Goal: Check status: Check status

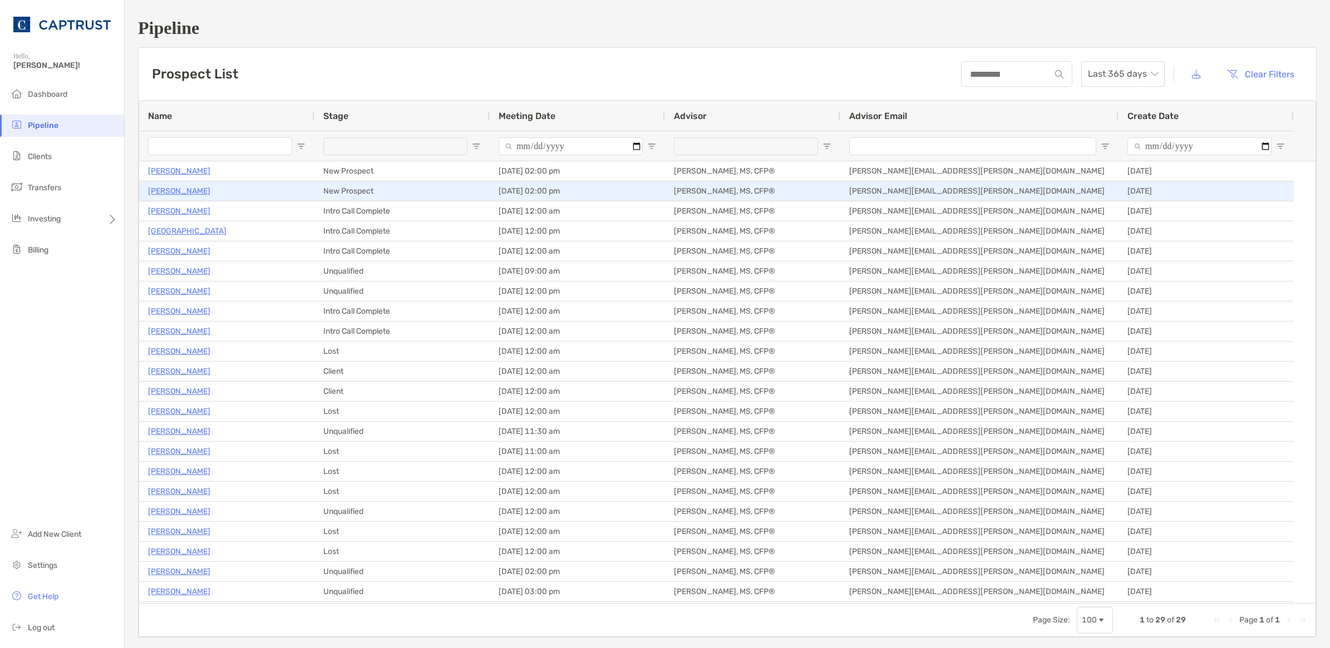
click at [193, 193] on p "[PERSON_NAME]" at bounding box center [179, 191] width 62 height 14
click at [185, 195] on p "[PERSON_NAME]" at bounding box center [179, 191] width 62 height 14
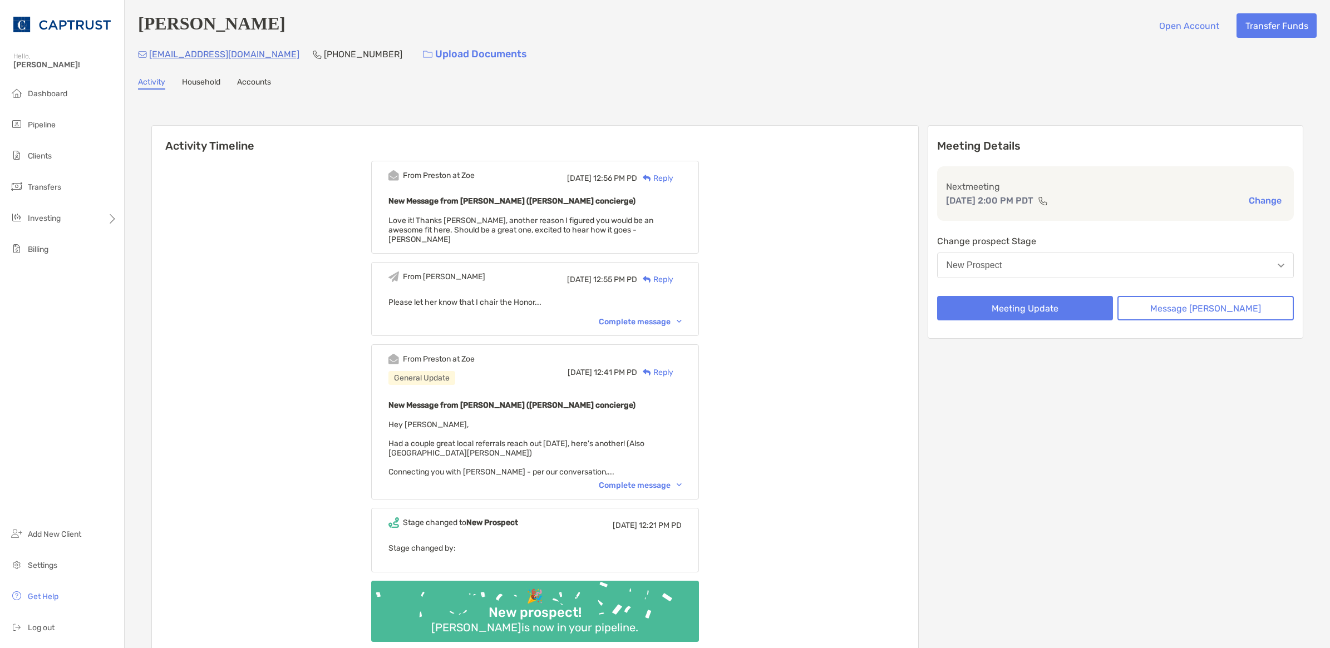
click at [660, 317] on div "Complete message" at bounding box center [640, 321] width 83 height 9
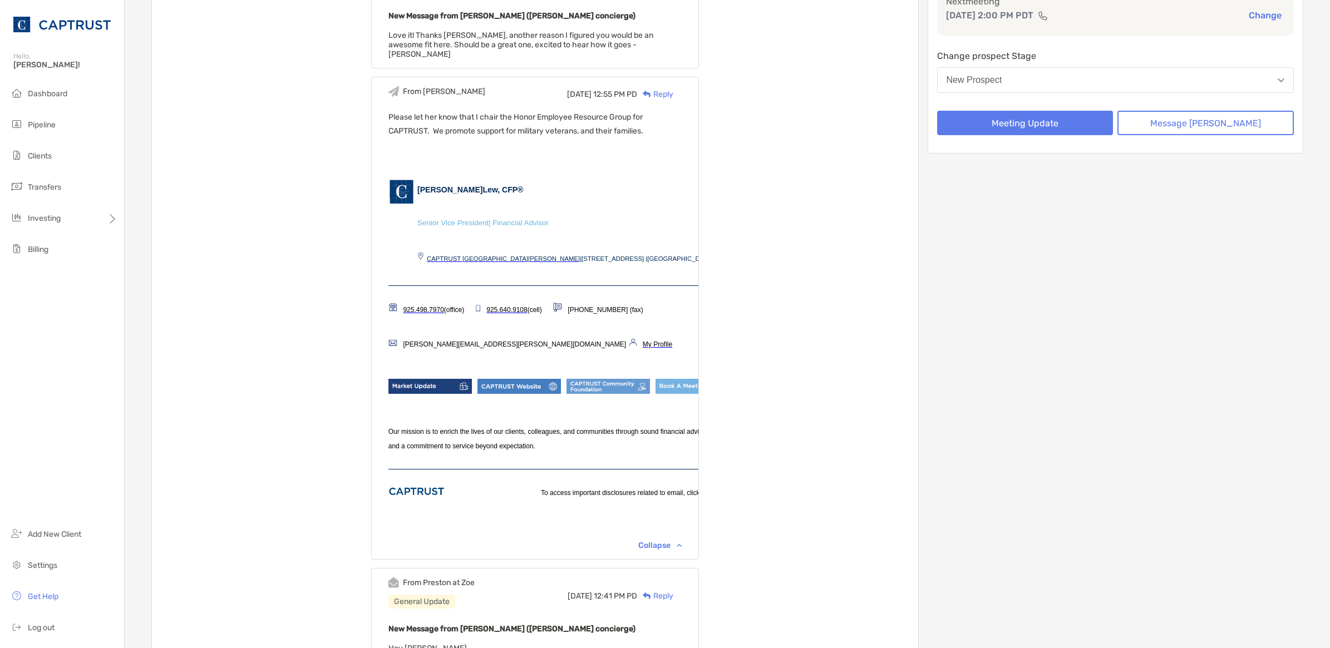
scroll to position [463, 0]
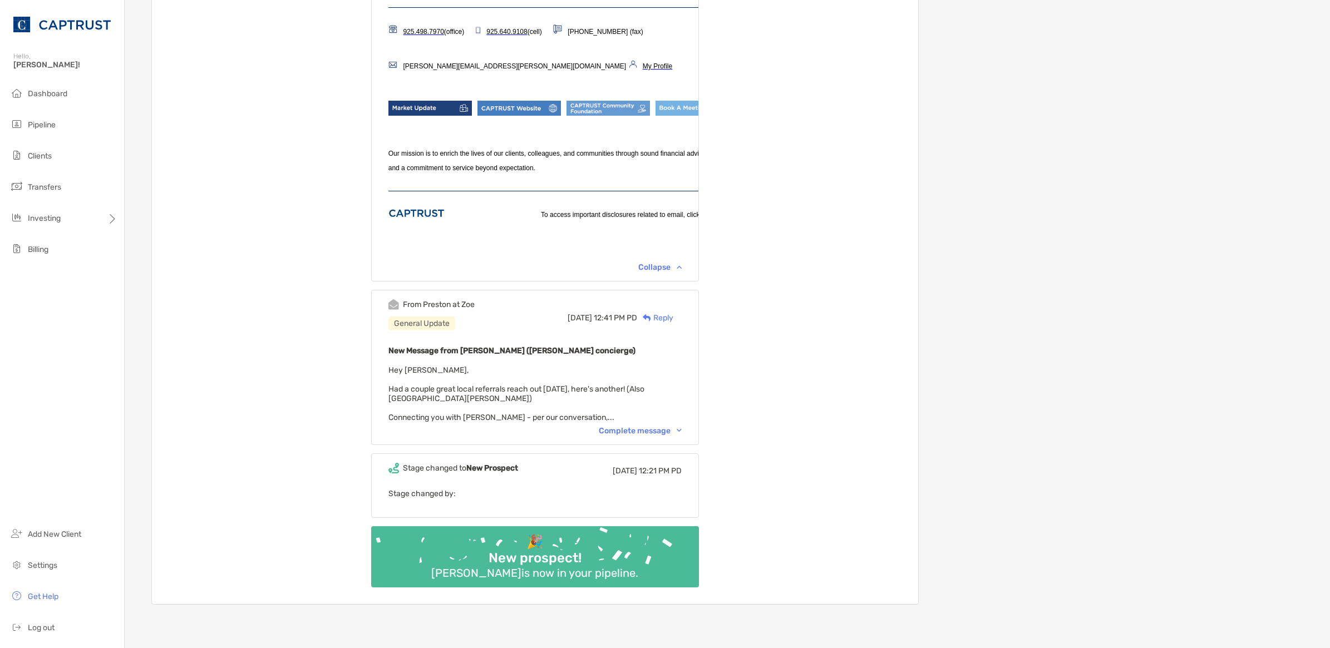
click at [682, 432] on div "Complete message" at bounding box center [640, 430] width 83 height 9
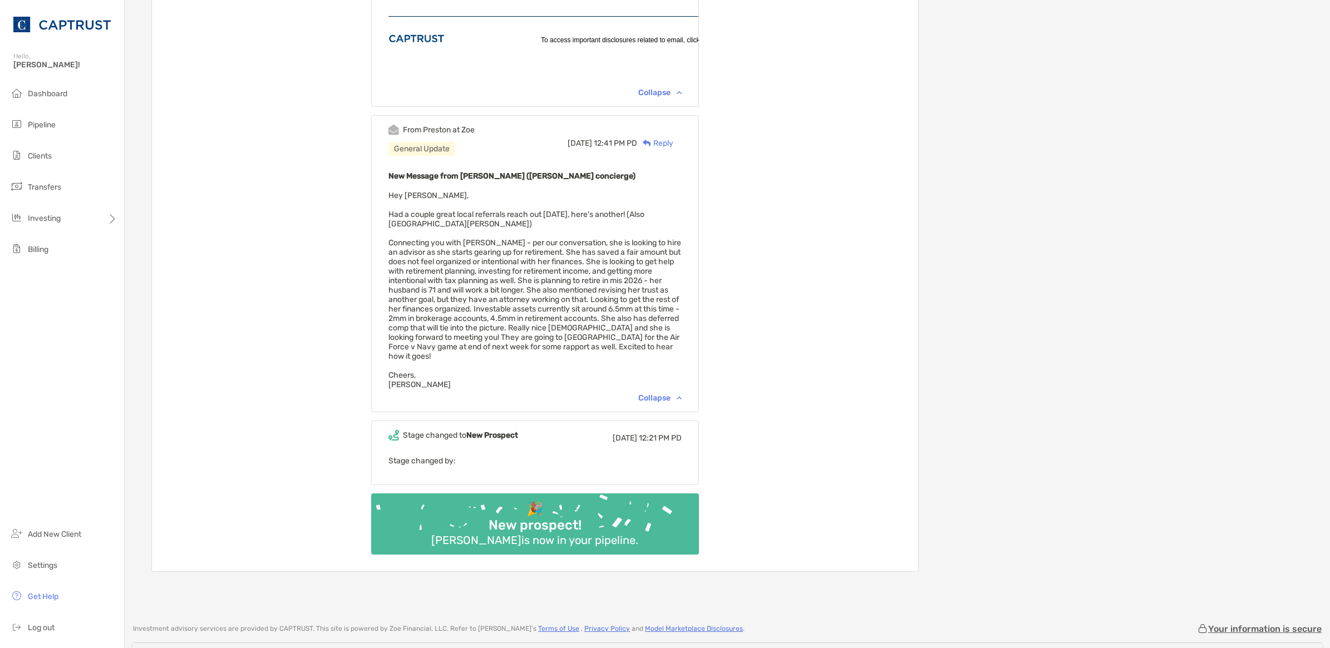
scroll to position [649, 0]
